Goal: Transaction & Acquisition: Purchase product/service

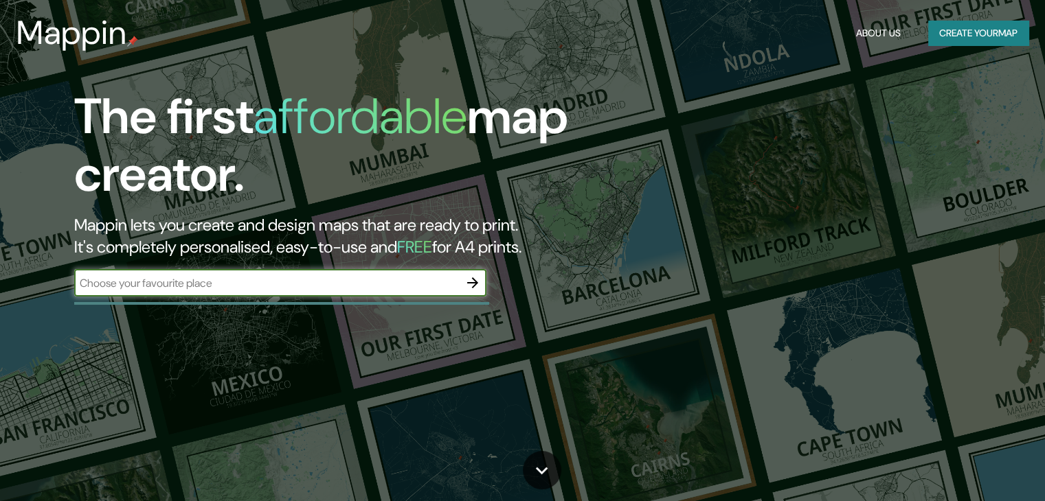
click at [425, 281] on input "text" at bounding box center [266, 283] width 385 height 16
click at [964, 35] on button "Create your map" at bounding box center [978, 33] width 100 height 25
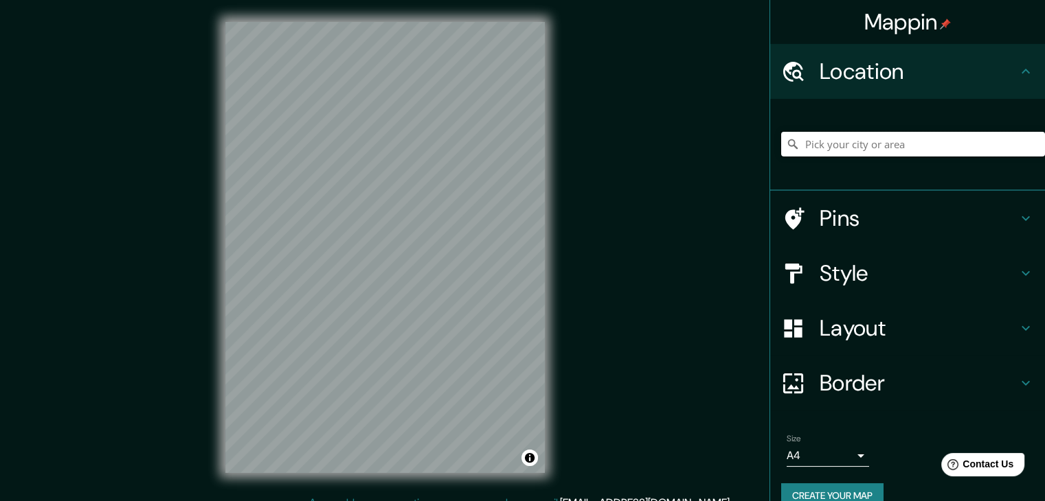
click at [836, 150] on input "Pick your city or area" at bounding box center [913, 144] width 264 height 25
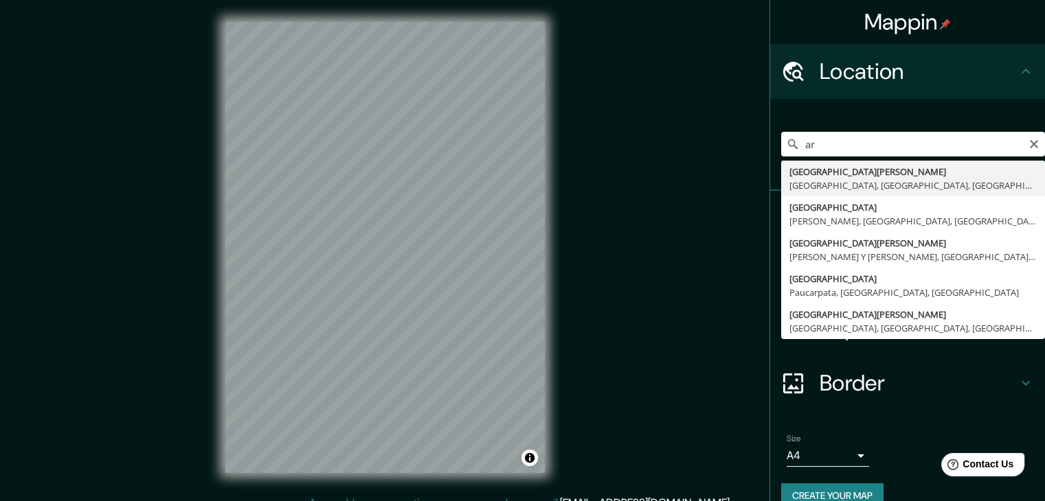
type input "a"
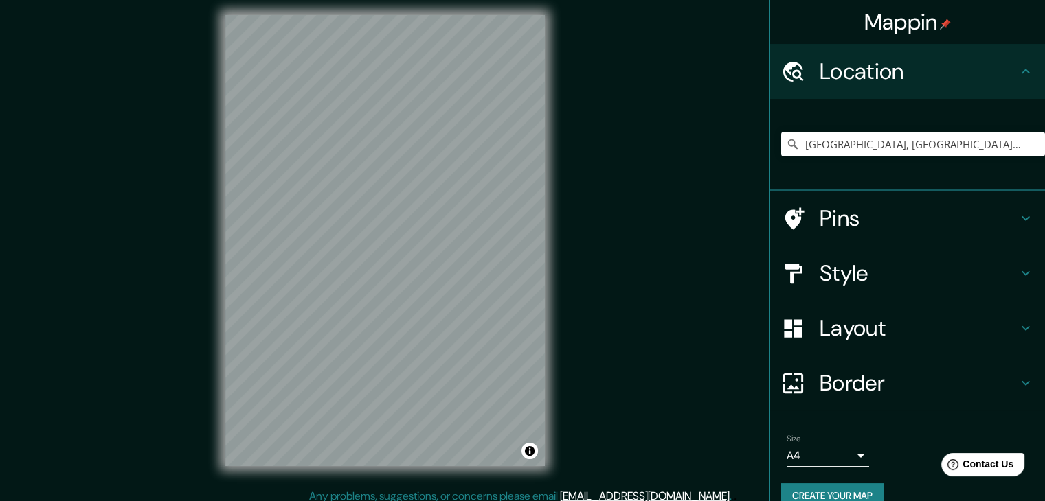
scroll to position [16, 0]
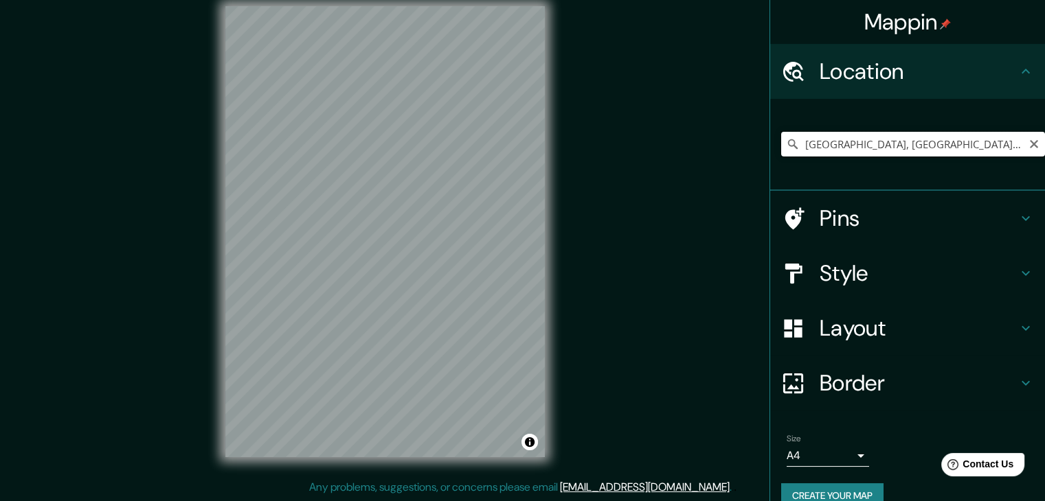
click at [999, 144] on input "[GEOGRAPHIC_DATA], [GEOGRAPHIC_DATA], [GEOGRAPHIC_DATA], [GEOGRAPHIC_DATA]" at bounding box center [913, 144] width 264 height 25
drag, startPoint x: 884, startPoint y: 142, endPoint x: 1054, endPoint y: 152, distance: 170.6
click at [1045, 152] on html "Mappin Location [GEOGRAPHIC_DATA], [GEOGRAPHIC_DATA], [GEOGRAPHIC_DATA], [GEOGR…" at bounding box center [522, 234] width 1045 height 501
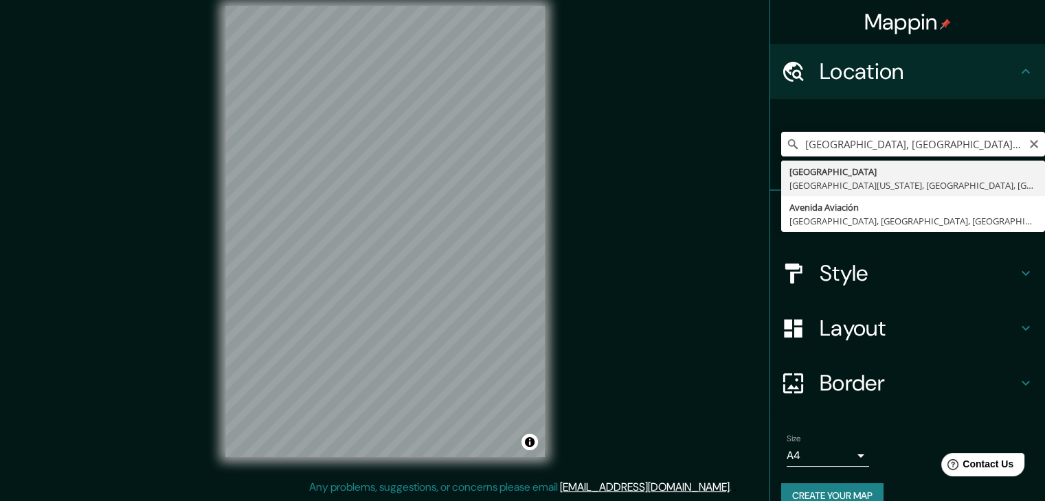
type input "[GEOGRAPHIC_DATA], [GEOGRAPHIC_DATA][US_STATE]"
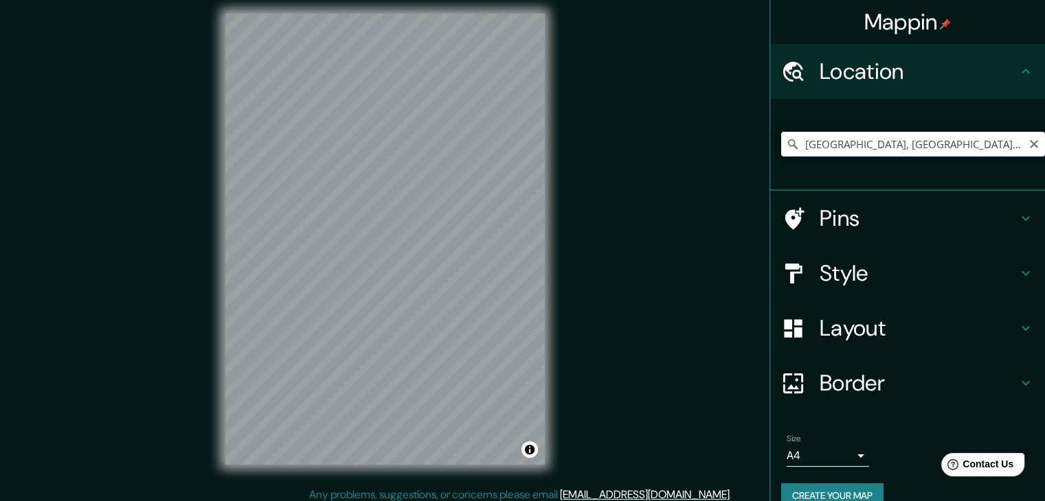
scroll to position [16, 0]
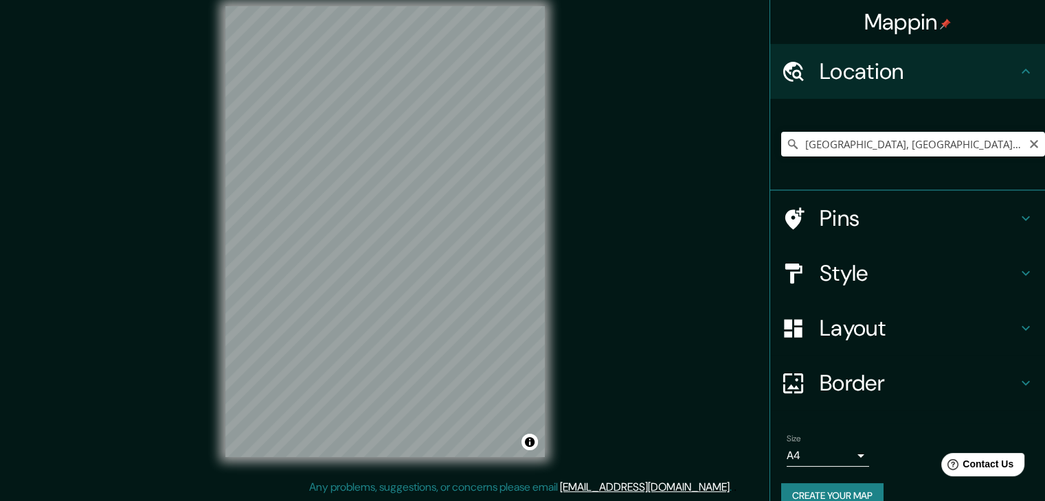
click at [885, 256] on div "Style" at bounding box center [907, 273] width 275 height 55
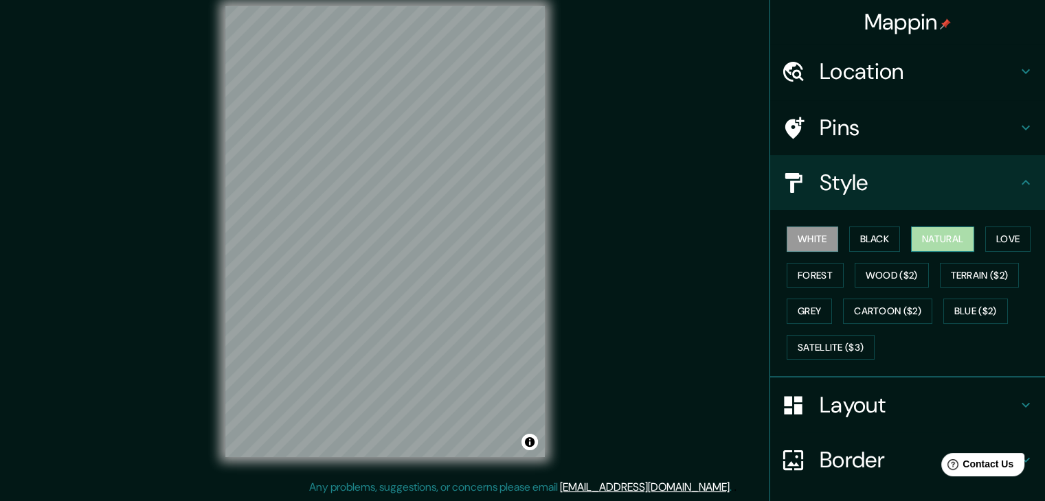
click at [942, 245] on button "Natural" at bounding box center [942, 239] width 63 height 25
click at [808, 282] on button "Forest" at bounding box center [815, 275] width 57 height 25
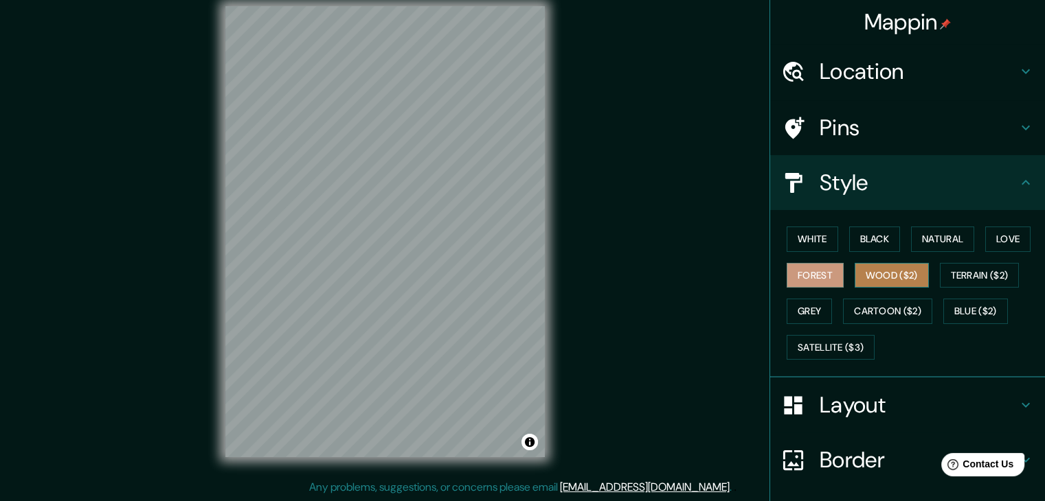
click at [865, 281] on button "Wood ($2)" at bounding box center [892, 275] width 74 height 25
click at [827, 282] on button "Forest" at bounding box center [815, 275] width 57 height 25
click at [964, 282] on button "Terrain ($2)" at bounding box center [980, 275] width 80 height 25
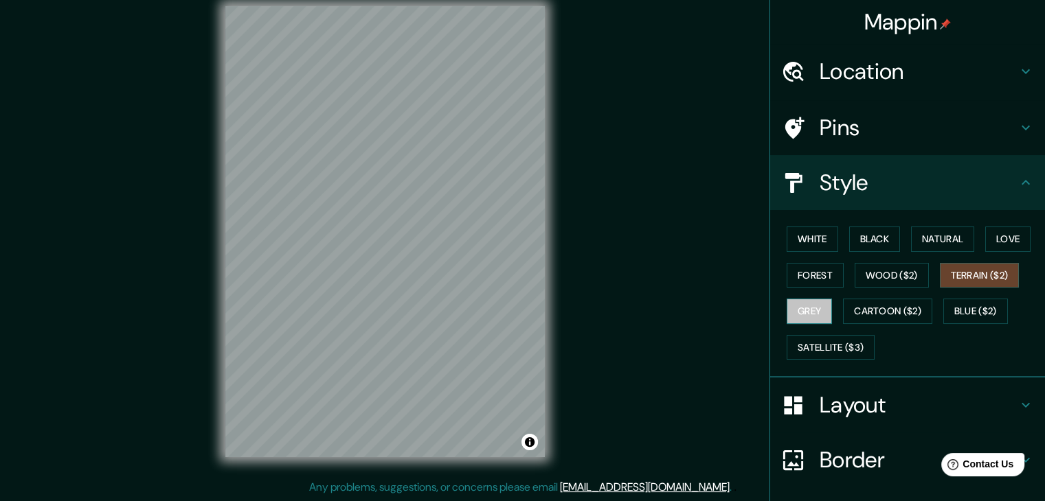
click at [799, 300] on button "Grey" at bounding box center [809, 311] width 45 height 25
click at [855, 309] on button "Cartoon ($2)" at bounding box center [887, 311] width 89 height 25
